Goal: Book appointment/travel/reservation

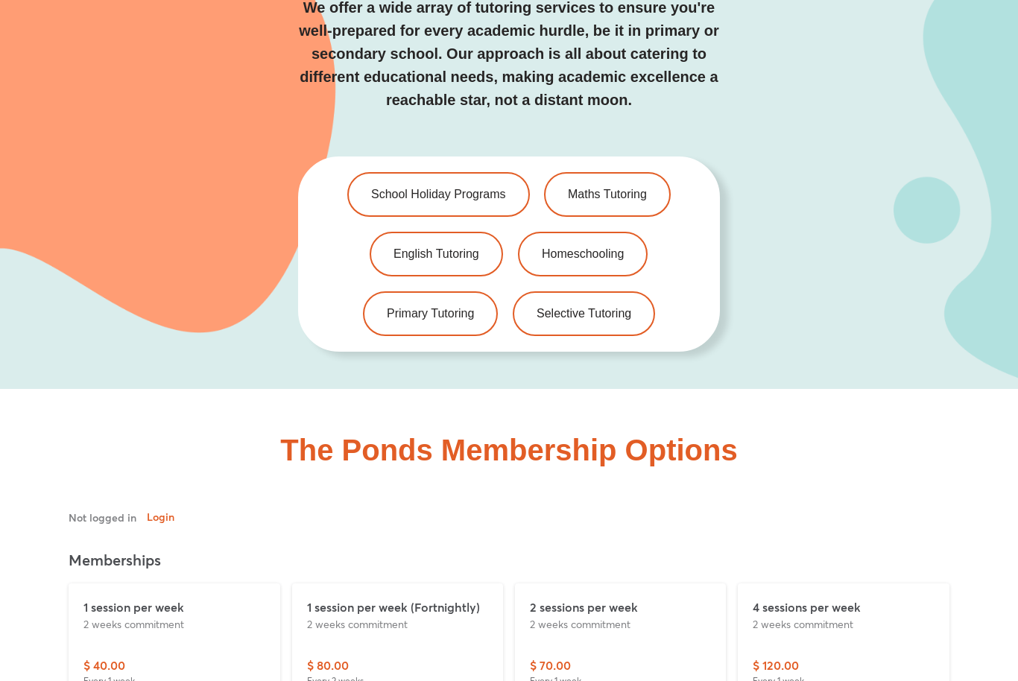
click at [595, 308] on span "Selective Tutoring" at bounding box center [584, 314] width 95 height 12
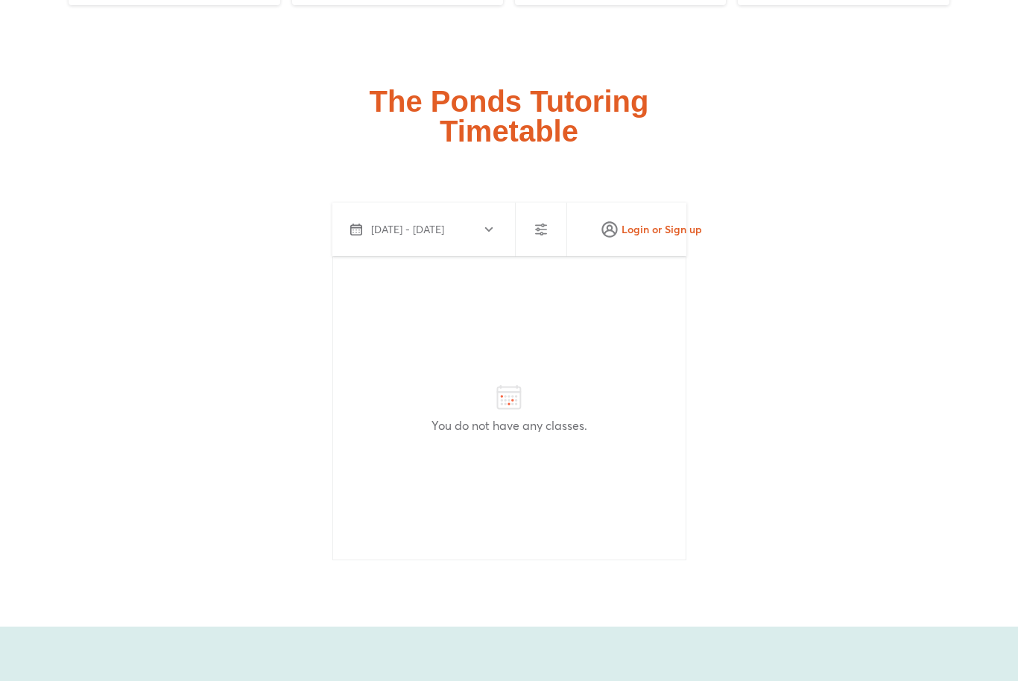
click at [493, 224] on icon "button" at bounding box center [489, 230] width 12 height 12
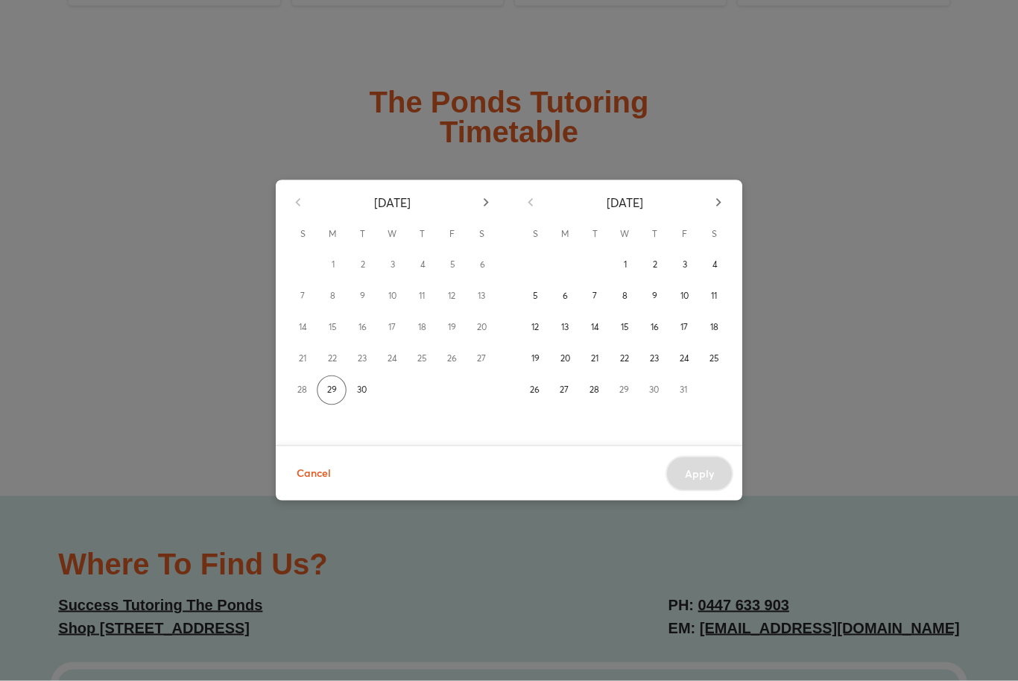
scroll to position [3689, 0]
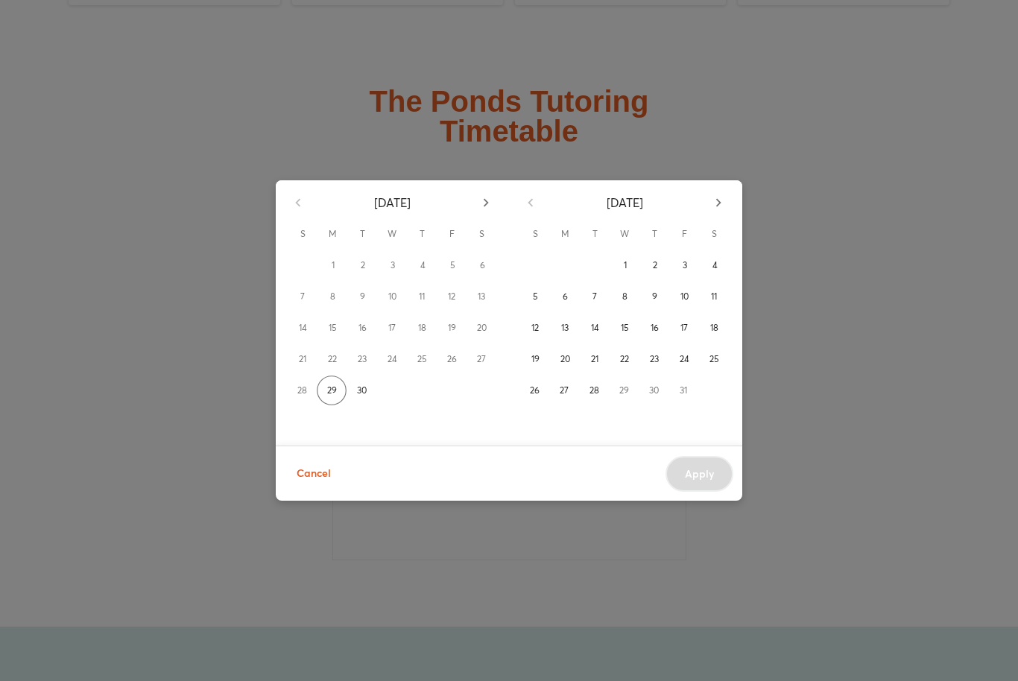
click at [572, 343] on button "13" at bounding box center [565, 328] width 30 height 30
click at [725, 211] on icon "button" at bounding box center [718, 203] width 16 height 16
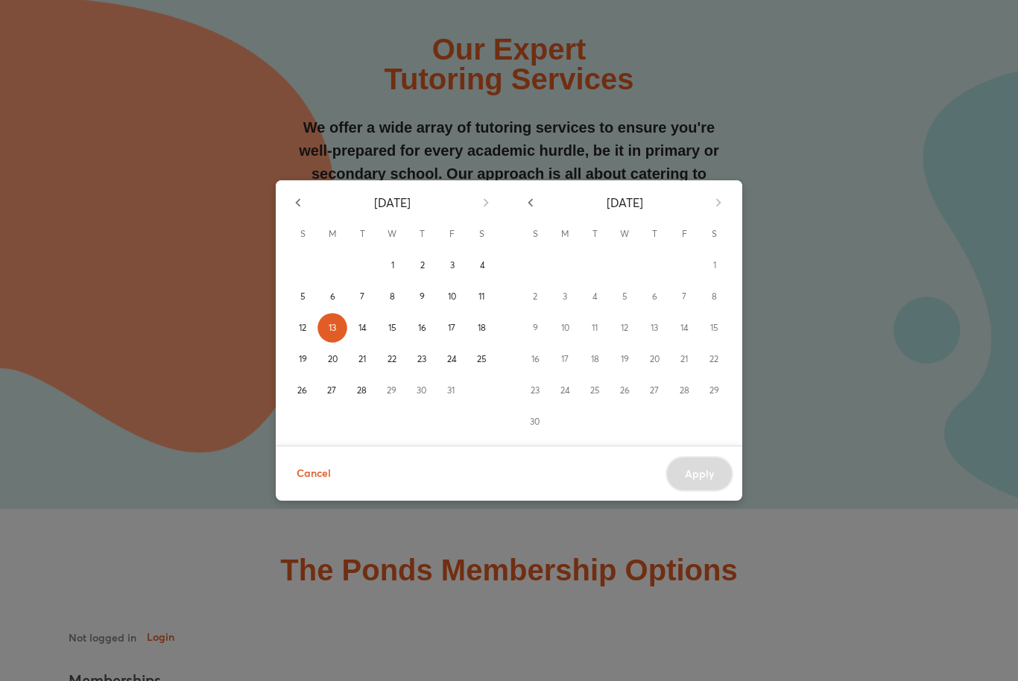
scroll to position [2870, 0]
click at [706, 594] on div "[DATE] S M T W T F S 1 2 3 4 5 6 7 8 9 10 11 12 13 14 15 16 17 18 19 20 21 22 2…" at bounding box center [509, 340] width 1018 height 681
click at [982, 472] on div "[DATE] S M T W T F S 1 2 3 4 5 6 7 8 9 10 11 12 13 14 15 16 17 18 19 20 21 22 2…" at bounding box center [509, 340] width 1018 height 681
click at [234, 576] on div "[DATE] S M T W T F S 1 2 3 4 5 6 7 8 9 10 11 12 13 14 15 16 17 18 19 20 21 22 2…" at bounding box center [509, 340] width 1018 height 681
click at [259, 599] on div "[DATE] S M T W T F S 1 2 3 4 5 6 7 8 9 10 11 12 13 14 15 16 17 18 19 20 21 22 2…" at bounding box center [509, 340] width 1018 height 681
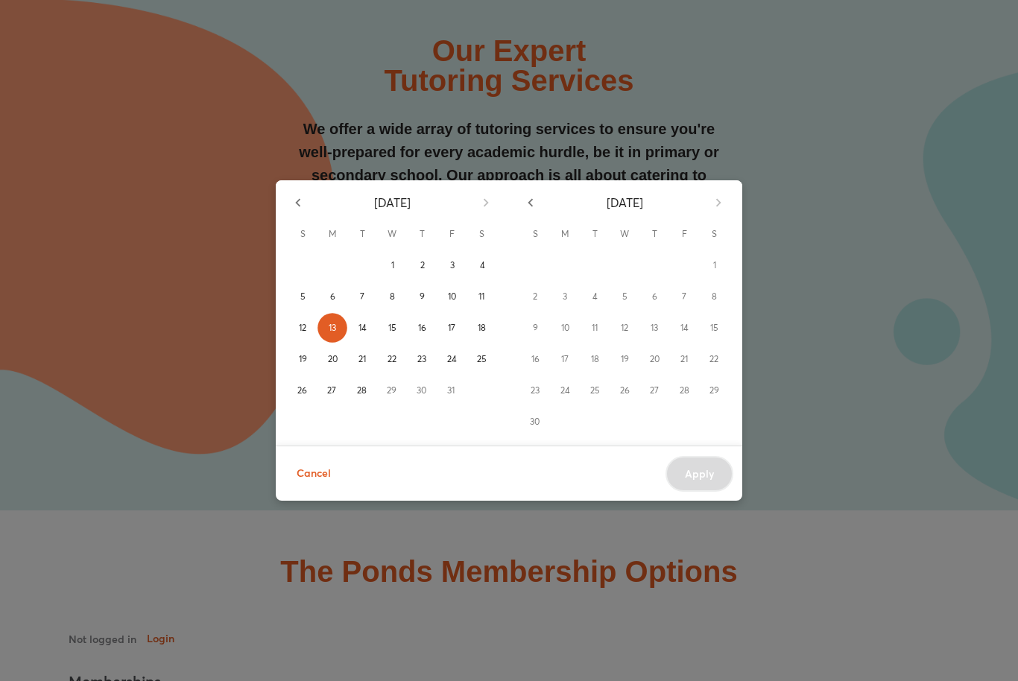
click at [450, 598] on div "[DATE] S M T W T F S 1 2 3 4 5 6 7 8 9 10 11 12 13 14 15 16 17 18 19 20 21 22 2…" at bounding box center [509, 340] width 1018 height 681
click at [320, 482] on span "Cancel" at bounding box center [314, 473] width 34 height 19
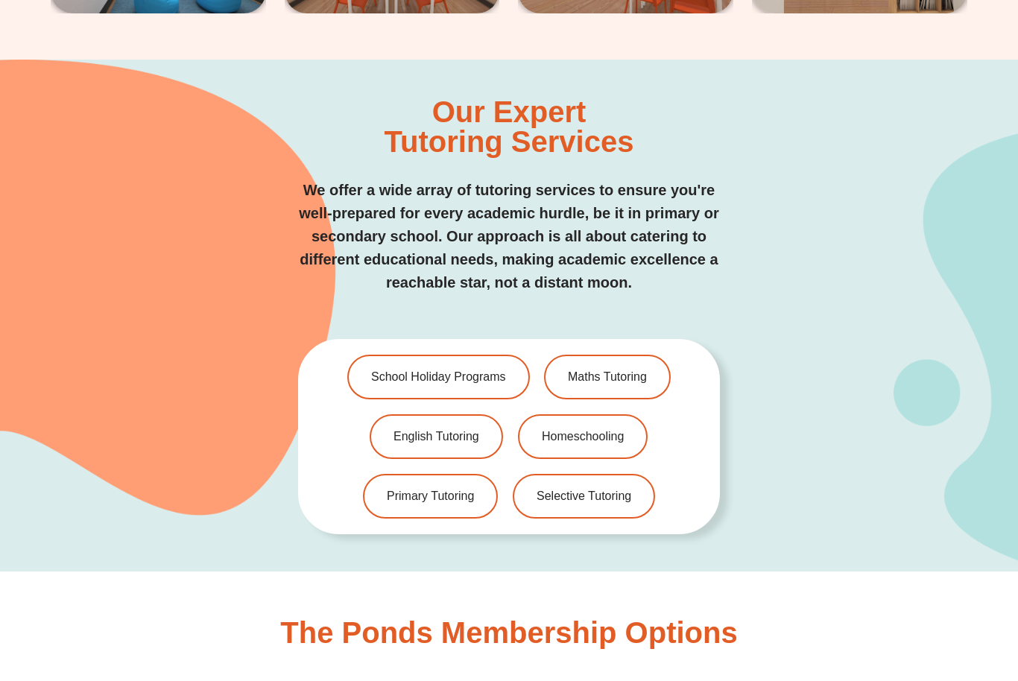
scroll to position [2807, 0]
click at [629, 491] on span "Selective Tutoring" at bounding box center [584, 497] width 95 height 12
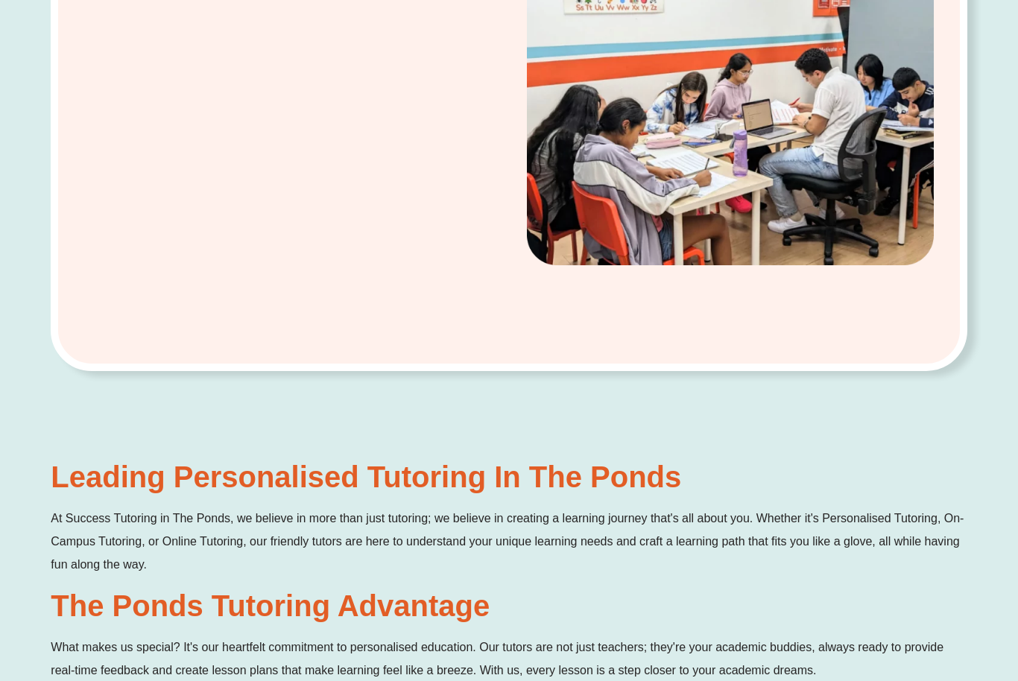
scroll to position [0, 0]
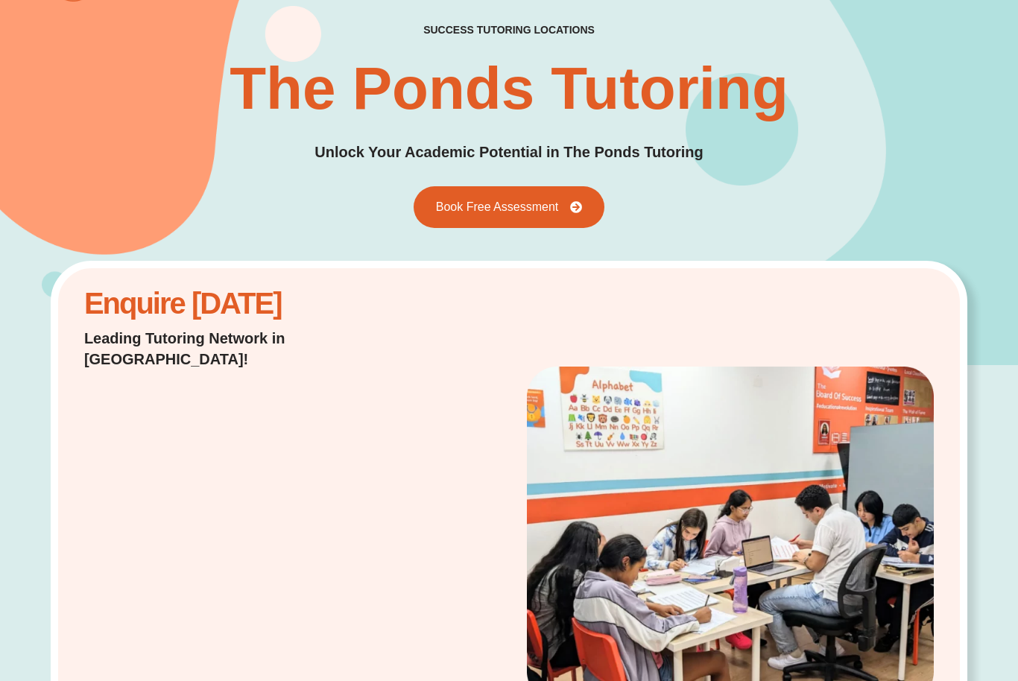
click at [537, 212] on span "Book Free Assessment" at bounding box center [497, 207] width 123 height 12
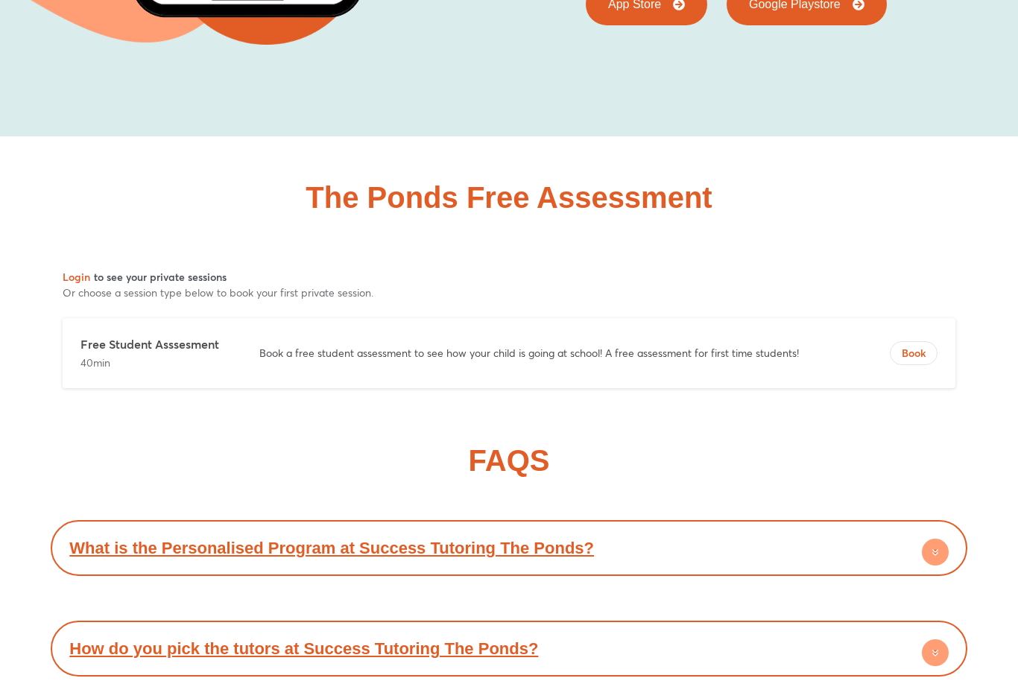
scroll to position [5873, 0]
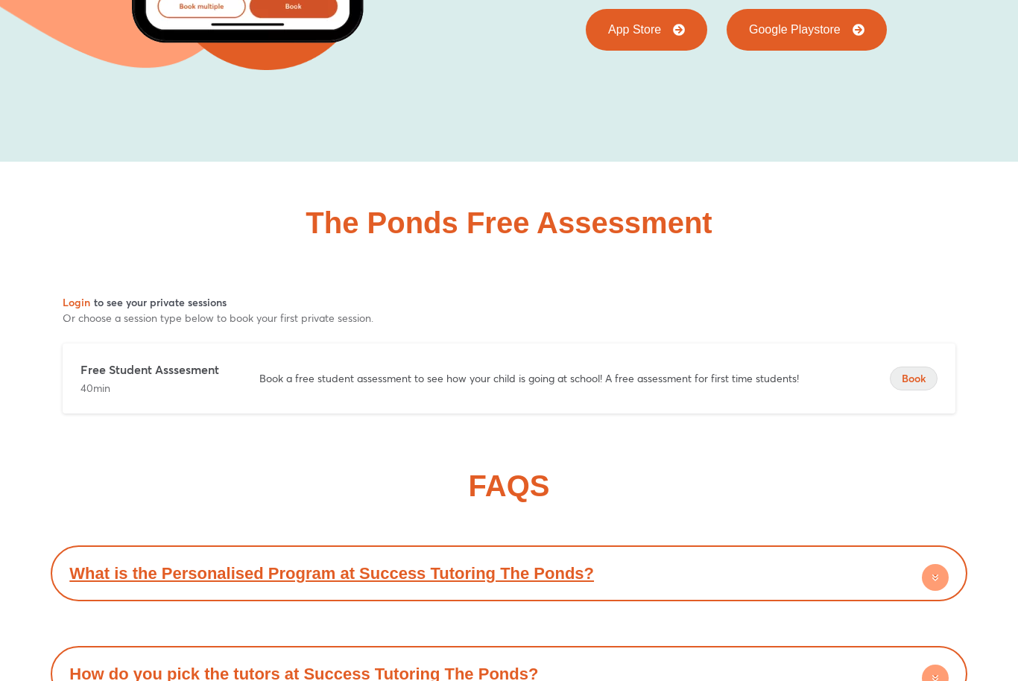
click at [920, 371] on span "Book" at bounding box center [914, 378] width 46 height 15
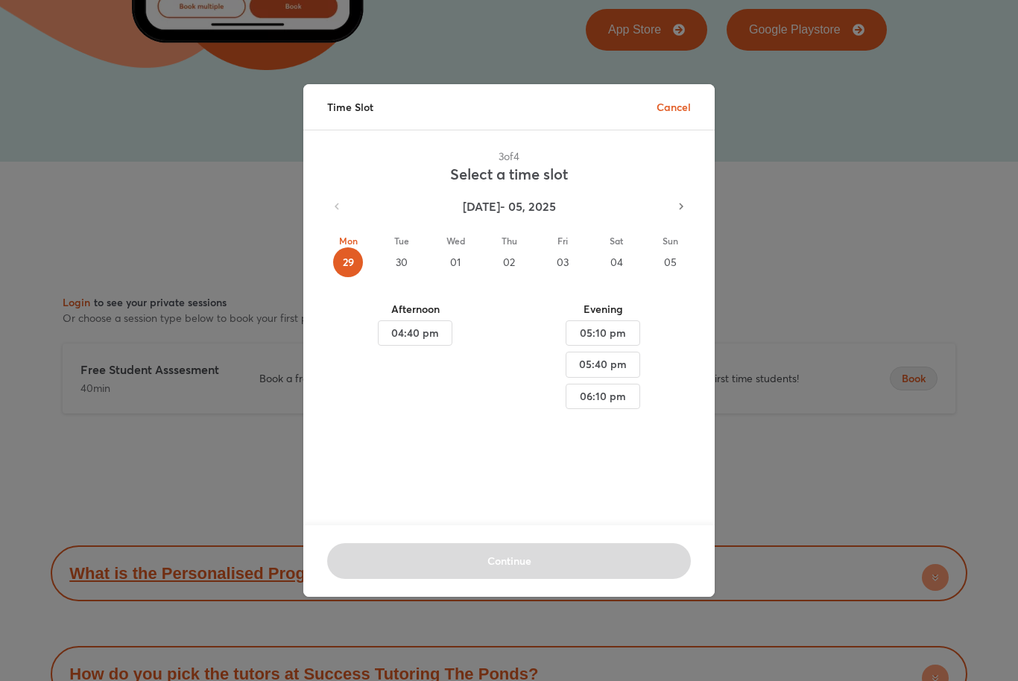
click at [686, 210] on icon "button" at bounding box center [680, 206] width 13 height 13
click at [677, 217] on button "button" at bounding box center [681, 206] width 31 height 31
click at [680, 220] on button "button" at bounding box center [681, 206] width 31 height 31
click at [681, 225] on button "Sun 26" at bounding box center [670, 255] width 54 height 67
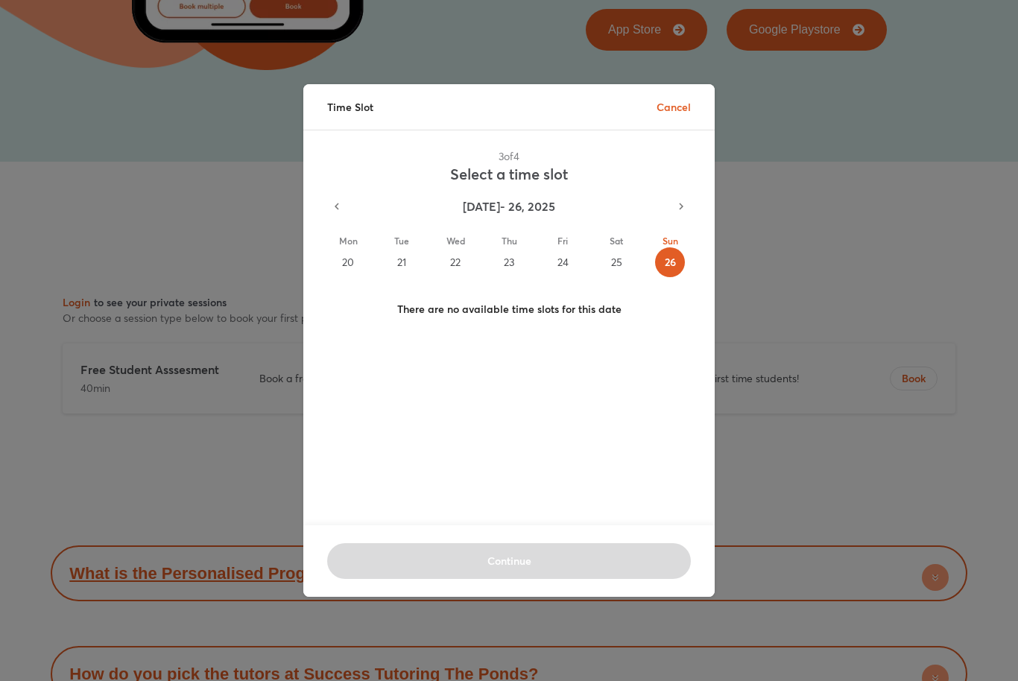
click at [677, 213] on button "button" at bounding box center [681, 206] width 31 height 31
click at [332, 215] on button "button" at bounding box center [336, 206] width 31 height 31
click at [327, 210] on button "button" at bounding box center [336, 206] width 31 height 31
click at [327, 206] on button "button" at bounding box center [336, 206] width 31 height 31
click at [335, 199] on button "button" at bounding box center [336, 206] width 31 height 31
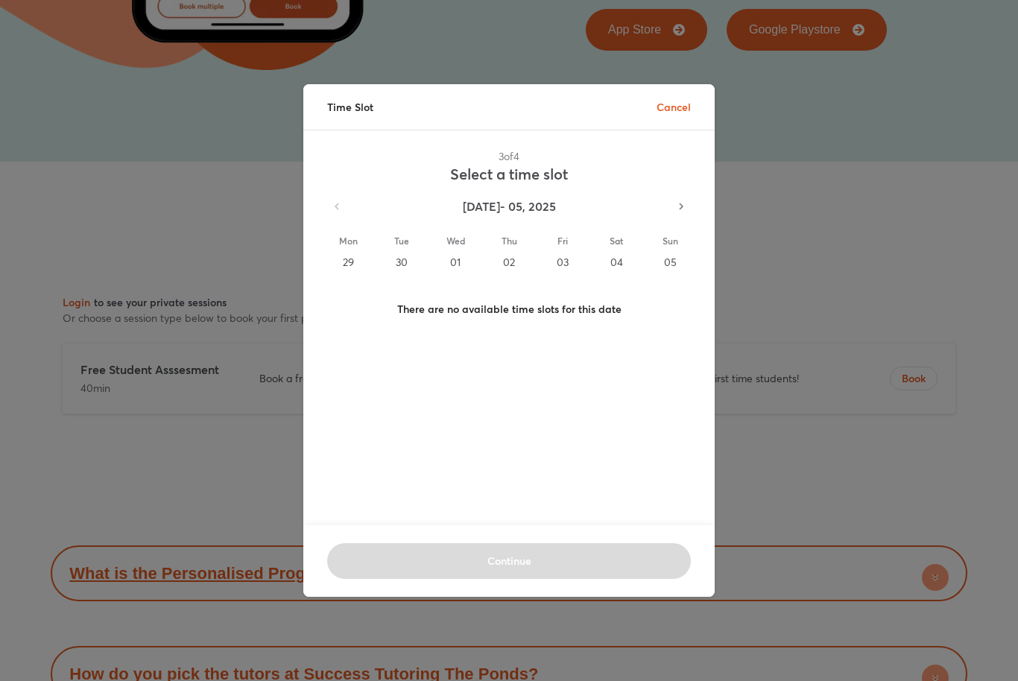
click at [344, 218] on div "[DATE] - 05, 2025" at bounding box center [509, 206] width 376 height 31
click at [1012, 259] on div "Time Slot Cancel 3 of 4 Select a time slot [DATE] - 05, 2025 Mon 29 Tue 30 Wed …" at bounding box center [509, 340] width 1018 height 681
click at [680, 107] on p "Cancel" at bounding box center [674, 107] width 34 height 16
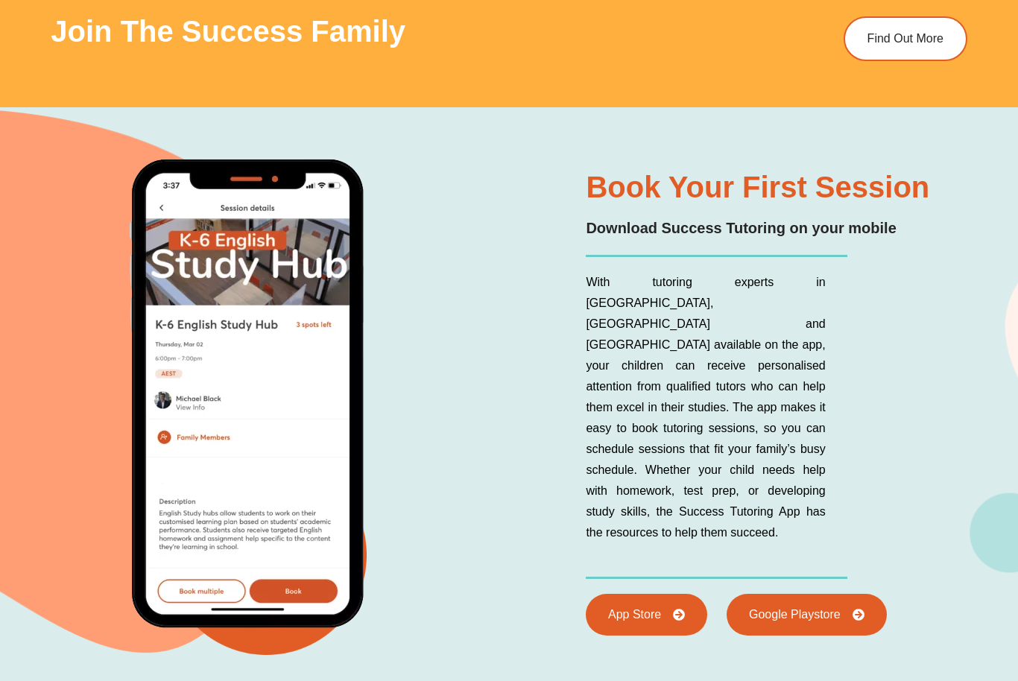
scroll to position [5288, 0]
click at [9, 126] on div "Book Your First Session Download Success Tutoring on your mobile With tutoring …" at bounding box center [509, 426] width 1018 height 639
